Goal: Task Accomplishment & Management: Complete application form

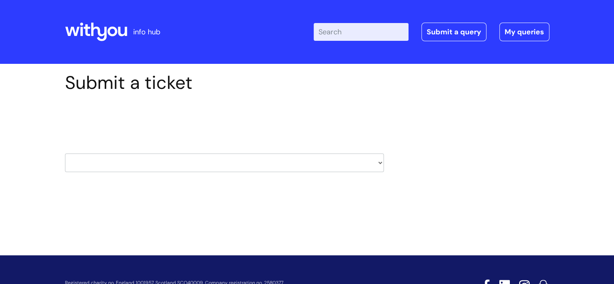
click at [379, 162] on select "HR / People IT and Support Clinical Drug Alerts Finance Accounts Data Support T…" at bounding box center [224, 162] width 319 height 19
select select "hr_/_people"
click at [65, 153] on select "HR / People IT and Support Clinical Drug Alerts Finance Accounts Data Support T…" at bounding box center [224, 162] width 319 height 19
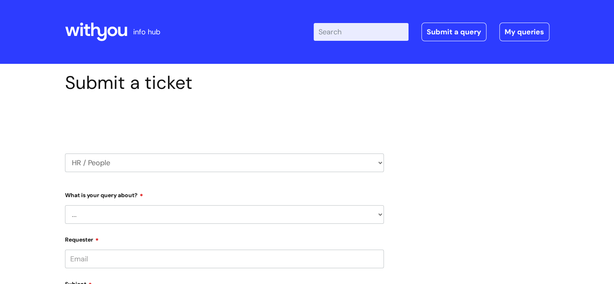
click at [380, 213] on select "... Absence Query Holiday Query Employee change request General HR Query iTrent…" at bounding box center [224, 214] width 319 height 19
select select "Holiday Query"
click at [65, 205] on select "... Absence Query Holiday Query Employee change request General HR Query iTrent…" at bounding box center [224, 214] width 319 height 19
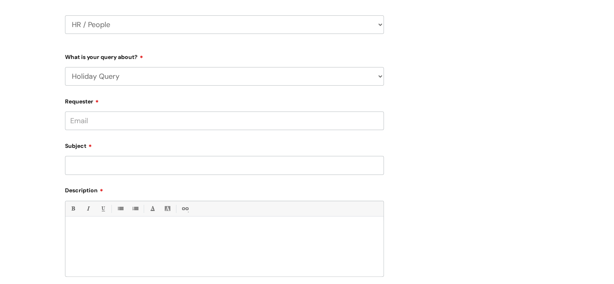
scroll to position [138, 0]
click at [72, 120] on input "Requester" at bounding box center [224, 120] width 319 height 19
type input "sarah.rogers@wearewithyou.org.uk"
click at [68, 168] on input "Subject" at bounding box center [224, 164] width 319 height 19
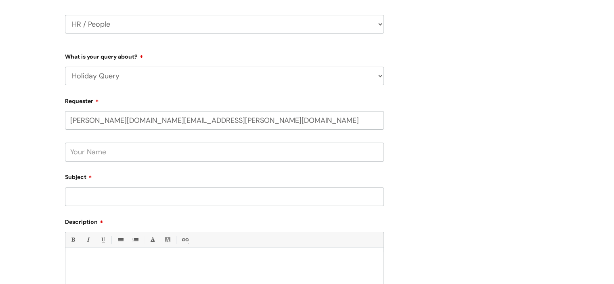
click at [71, 151] on input "text" at bounding box center [224, 151] width 319 height 19
type input "Sarah Rogers"
click at [68, 199] on input "Subject" at bounding box center [224, 196] width 319 height 19
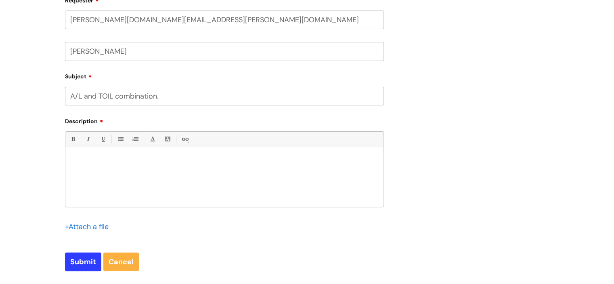
scroll to position [240, 0]
type input "A/L and TOIL combination."
click at [70, 153] on div at bounding box center [224, 178] width 318 height 56
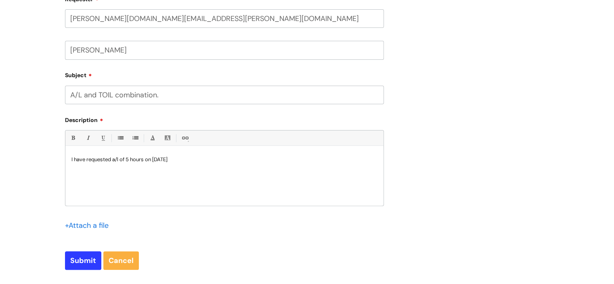
click at [119, 159] on p "I have requested a/l of 5 hours on 23rd October" at bounding box center [224, 159] width 306 height 7
click at [193, 159] on p "I have requested A/L of 5 hours on 23rd October" at bounding box center [224, 159] width 306 height 7
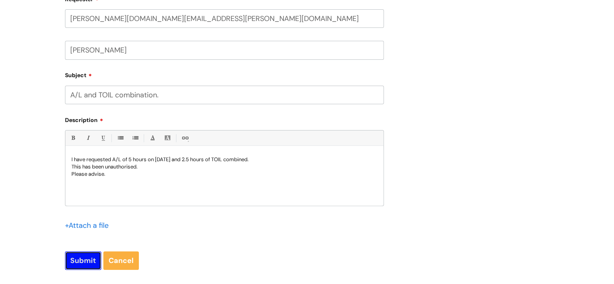
click at [82, 260] on input "Submit" at bounding box center [83, 260] width 36 height 19
type input "Please Wait..."
